Goal: Navigation & Orientation: Find specific page/section

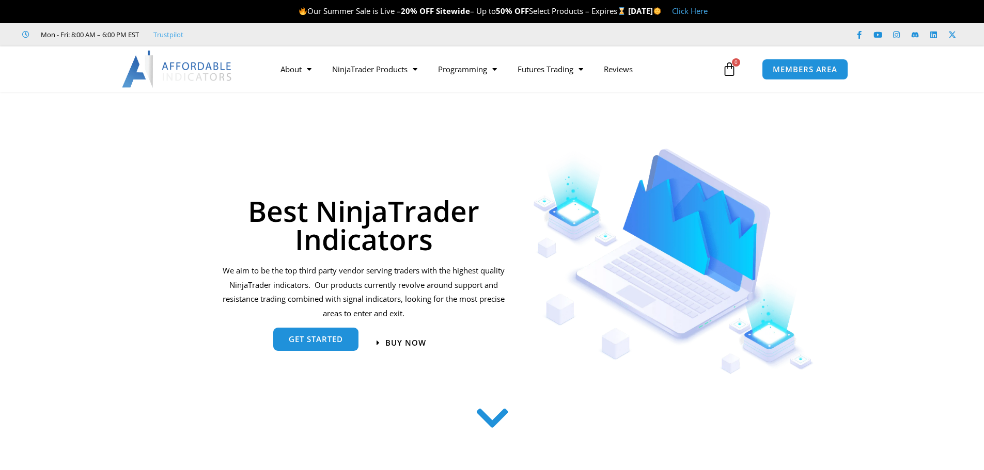
click at [327, 337] on span "get started" at bounding box center [316, 340] width 54 height 8
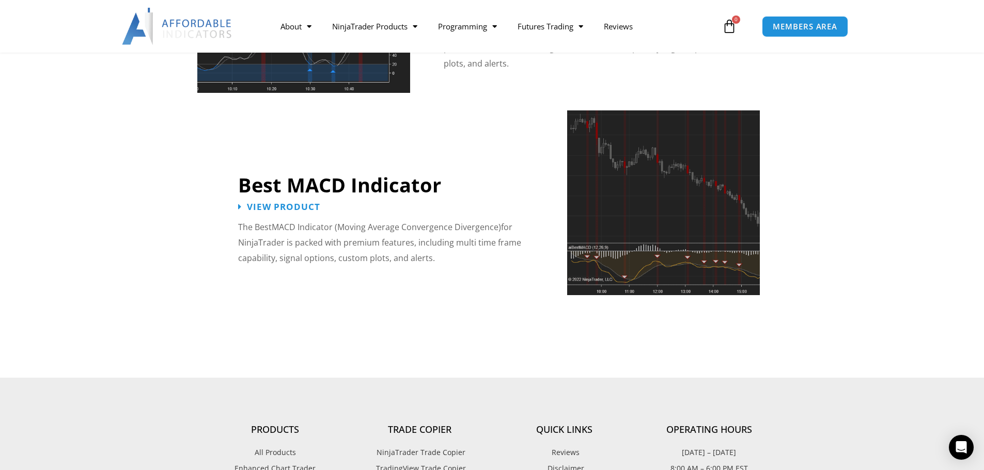
scroll to position [2267, 0]
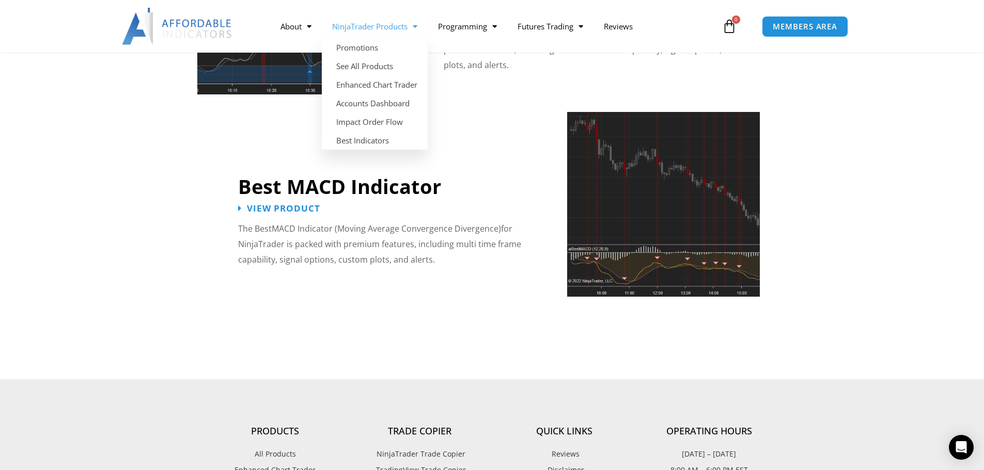
click at [417, 31] on span "Menu" at bounding box center [412, 27] width 10 height 18
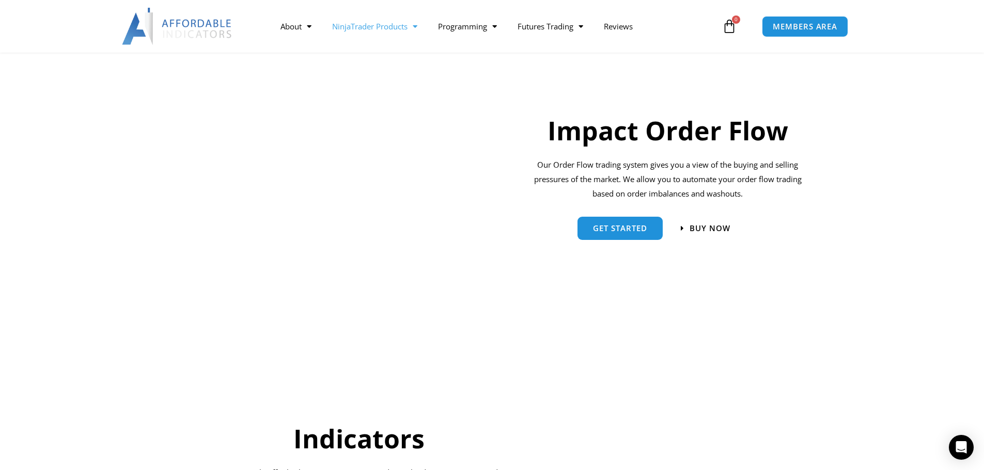
scroll to position [755, 0]
